Goal: Complete application form

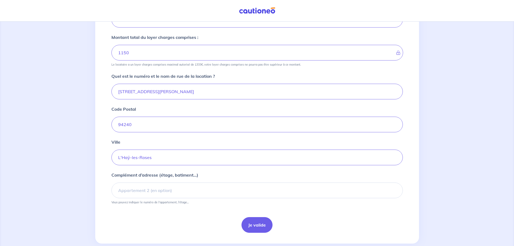
scroll to position [167, 0]
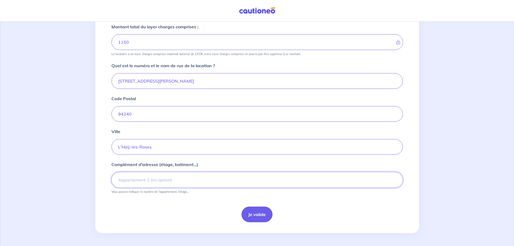
click at [202, 180] on input "Complément d’adresse (étage, batiment...)" at bounding box center [256, 180] width 291 height 16
type input "106"
click at [262, 214] on button "Je valide" at bounding box center [256, 214] width 31 height 16
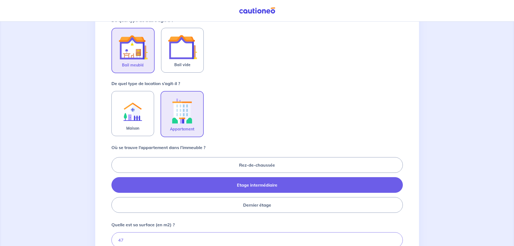
scroll to position [108, 0]
click at [239, 185] on label "Etage intermédiaire" at bounding box center [256, 185] width 291 height 16
click at [115, 185] on input "Etage intermédiaire" at bounding box center [113, 185] width 4 height 4
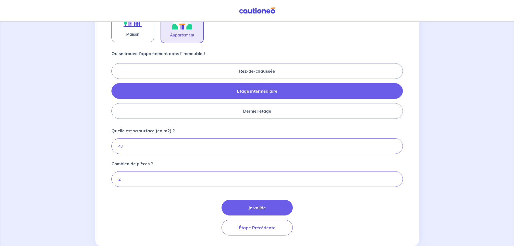
scroll to position [202, 0]
click at [248, 208] on button "Je valide" at bounding box center [256, 207] width 71 height 16
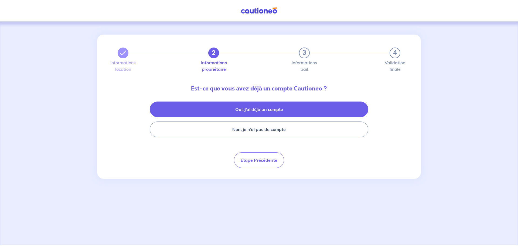
click at [252, 111] on button "Oui, j’ai déjà un compte" at bounding box center [259, 109] width 218 height 16
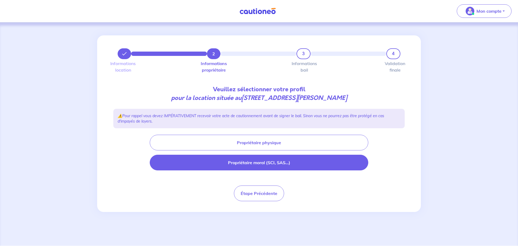
click at [238, 162] on button "Propriétaire moral (SCI, SAS...)" at bounding box center [259, 163] width 218 height 16
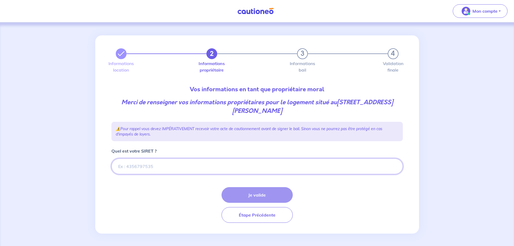
click at [238, 162] on input "Quel est votre SIRET ?" at bounding box center [256, 166] width 291 height 16
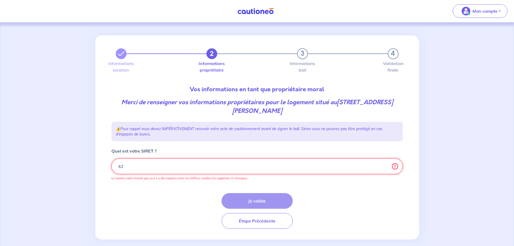
type input "4"
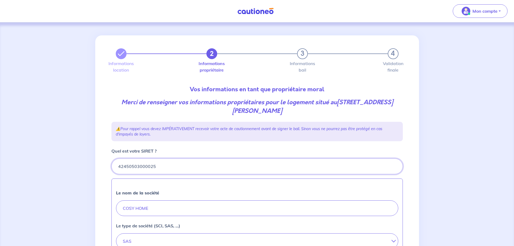
type input "42450503000025"
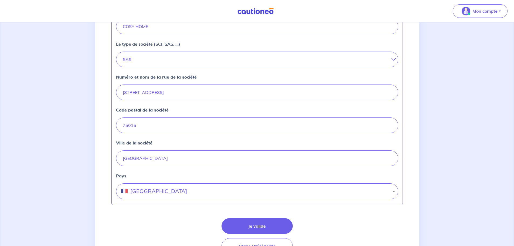
scroll to position [182, 0]
click at [191, 90] on input "141 RUE DE VAUGIRARD" at bounding box center [257, 92] width 282 height 16
type input "2 rue godot de mauroy"
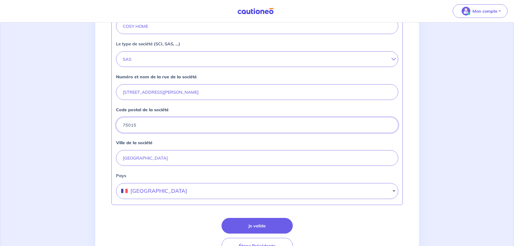
click at [146, 124] on input "75015" at bounding box center [257, 125] width 282 height 16
type input "7"
type input "è"
type input "75009"
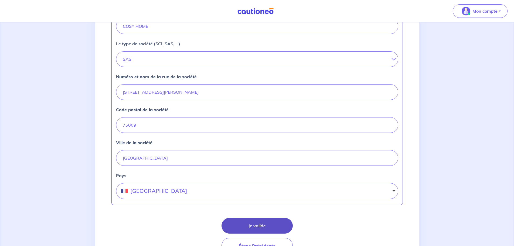
click at [239, 223] on button "Je valide" at bounding box center [256, 226] width 71 height 16
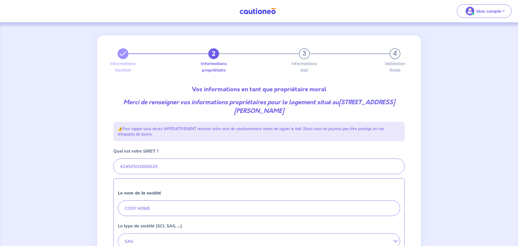
select select "FR"
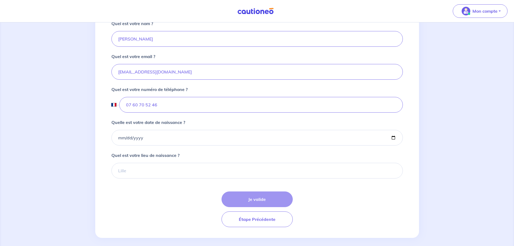
scroll to position [161, 0]
click at [249, 197] on div "Je valide Étape Précédente" at bounding box center [256, 209] width 291 height 36
click at [179, 132] on input "Quelle est votre date de naissance ?" at bounding box center [256, 137] width 291 height 16
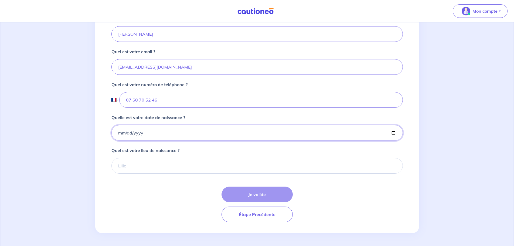
click at [154, 131] on input "Quelle est votre date de naissance ?" at bounding box center [256, 133] width 291 height 16
type input "1997-07-28"
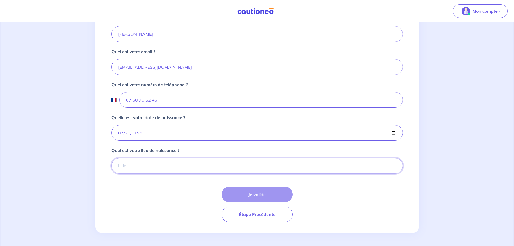
click at [151, 171] on input "Quel est votre lieu de naissance ?" at bounding box center [256, 166] width 291 height 16
type input "BRESSUIRE"
click at [242, 194] on button "Je valide" at bounding box center [256, 194] width 71 height 16
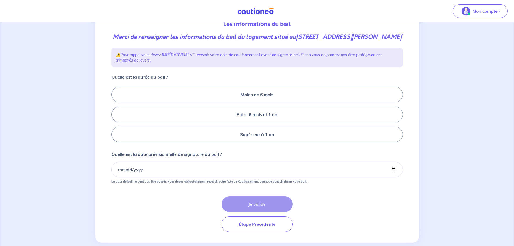
scroll to position [66, 0]
click at [230, 142] on label "Supérieur à 1 an" at bounding box center [256, 134] width 291 height 16
click at [115, 116] on input "Supérieur à 1 an" at bounding box center [113, 114] width 4 height 4
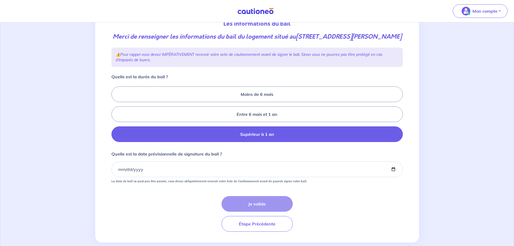
radio input "true"
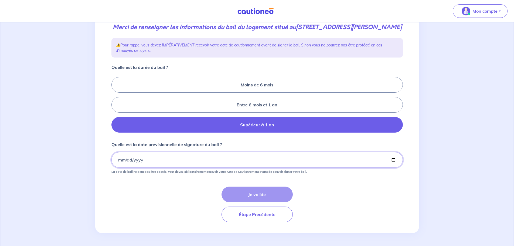
click at [205, 160] on input "Quelle est la date prévisionnelle de signature du bail ?" at bounding box center [256, 160] width 291 height 16
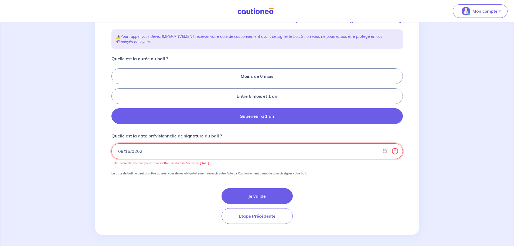
type input "2025-09-15"
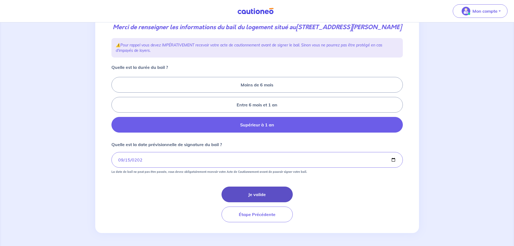
click at [249, 194] on button "Je valide" at bounding box center [256, 194] width 71 height 16
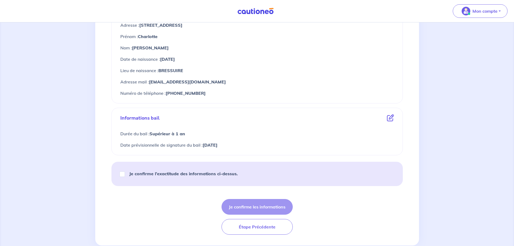
scroll to position [251, 0]
click at [183, 176] on div "Je confirme l’exactitude des informations ci-dessus." at bounding box center [181, 173] width 126 height 15
click at [180, 174] on strong "Je confirme l’exactitude des informations ci-dessus." at bounding box center [183, 172] width 108 height 5
click at [125, 174] on input "Je confirme l’exactitude des informations ci-dessus." at bounding box center [121, 173] width 5 height 5
checkbox input "true"
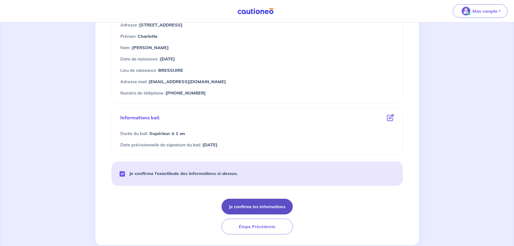
click at [248, 209] on button "Je confirme les informations" at bounding box center [256, 207] width 71 height 16
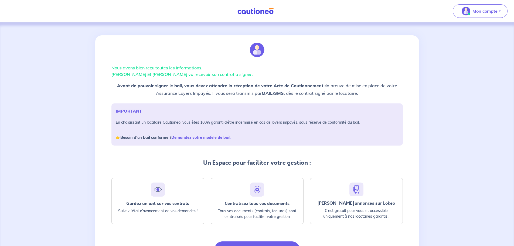
scroll to position [35, 0]
